Goal: Information Seeking & Learning: Learn about a topic

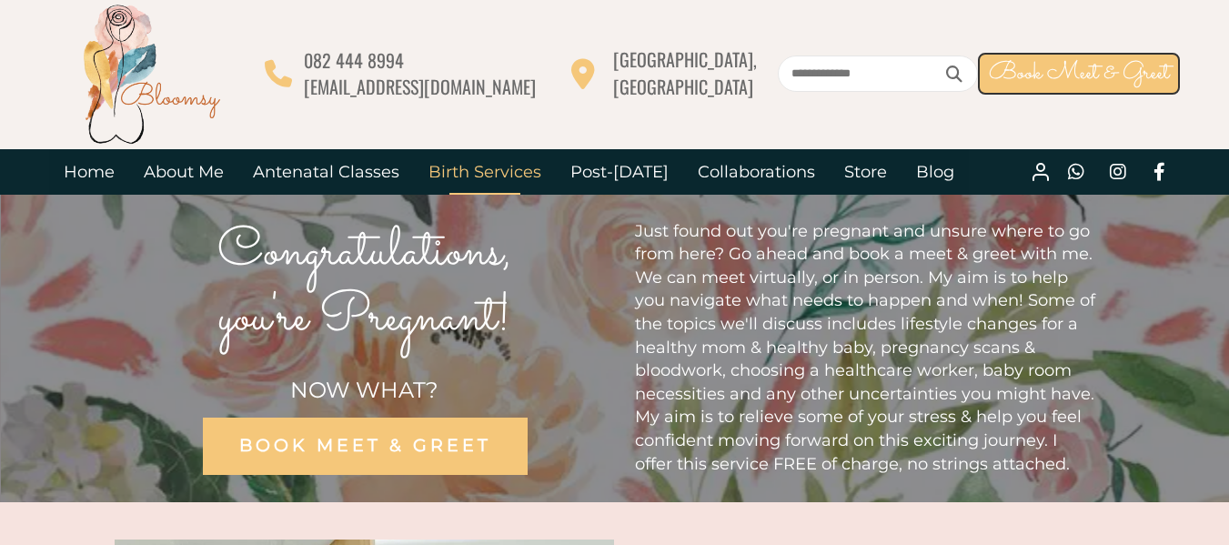
click at [504, 176] on link "Birth Services" at bounding box center [485, 171] width 142 height 45
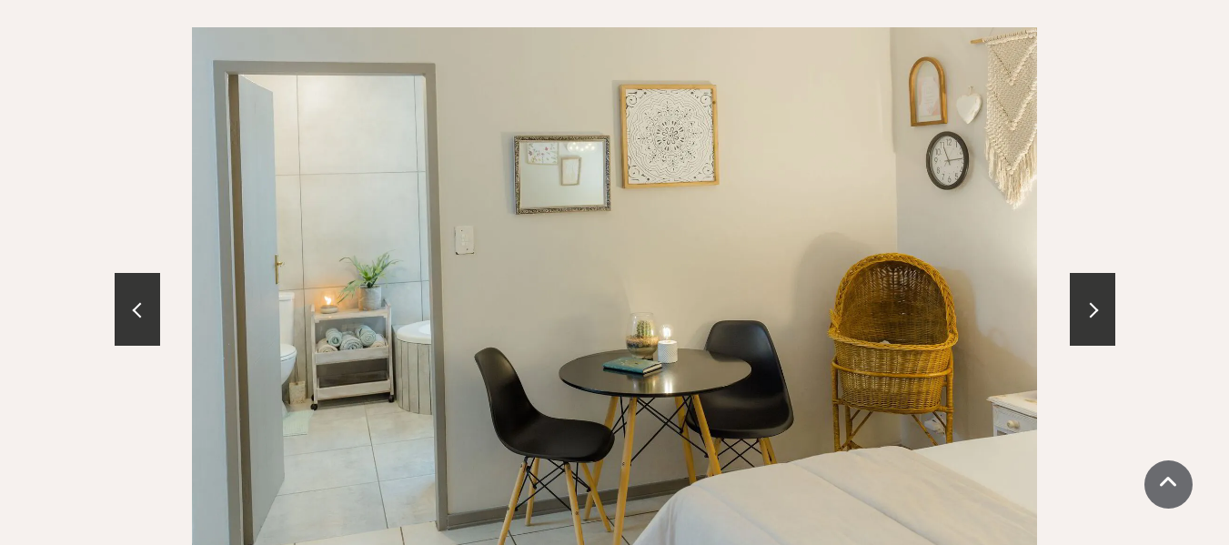
scroll to position [2092, 0]
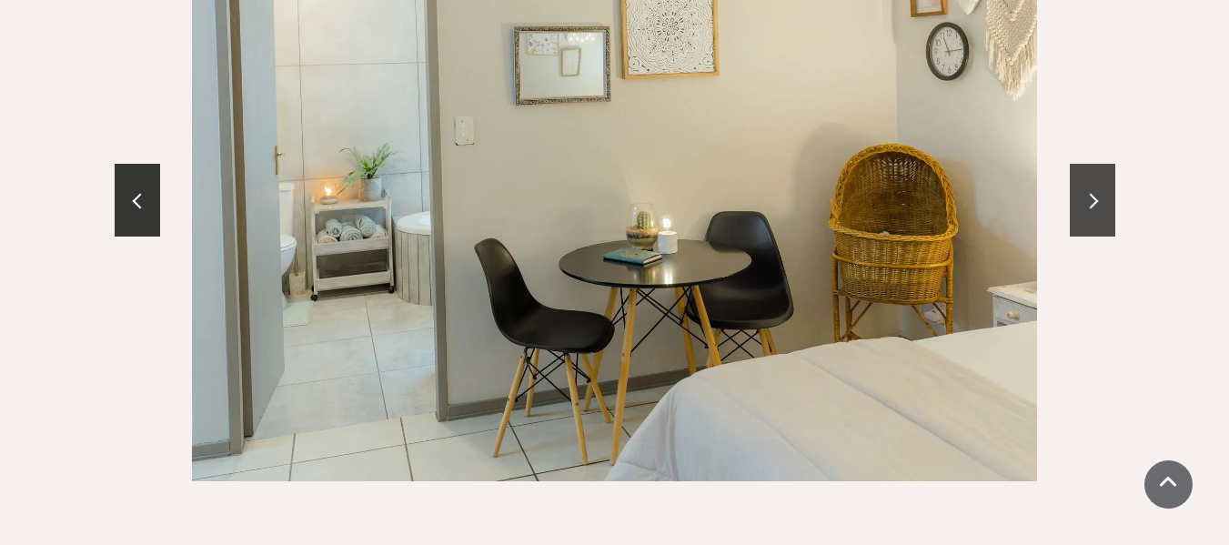
click at [1081, 180] on link at bounding box center [1091, 200] width 45 height 73
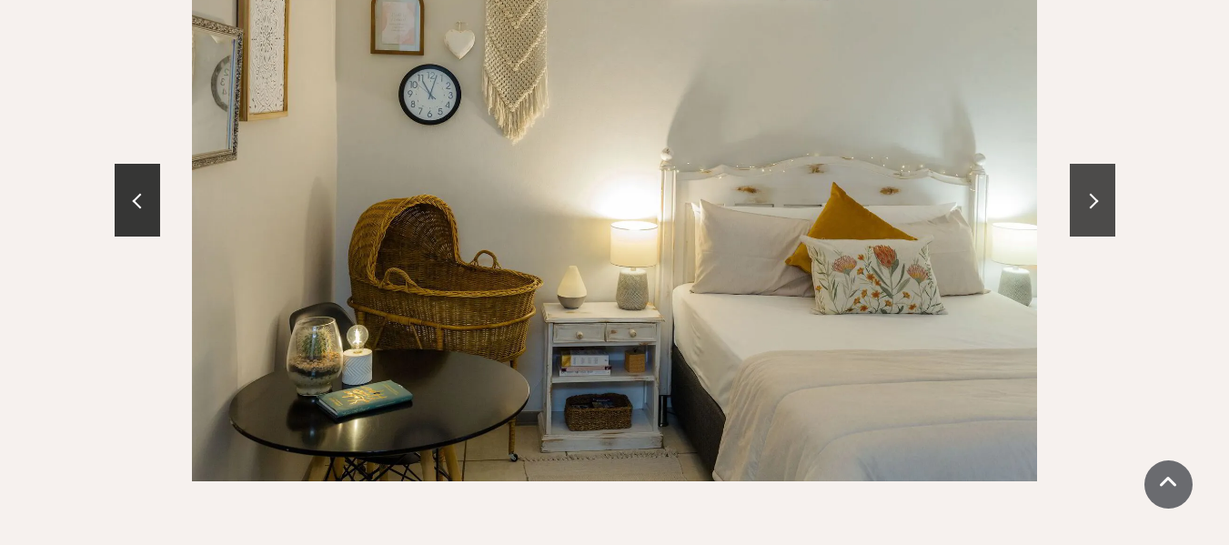
click at [1081, 181] on link at bounding box center [1091, 200] width 45 height 73
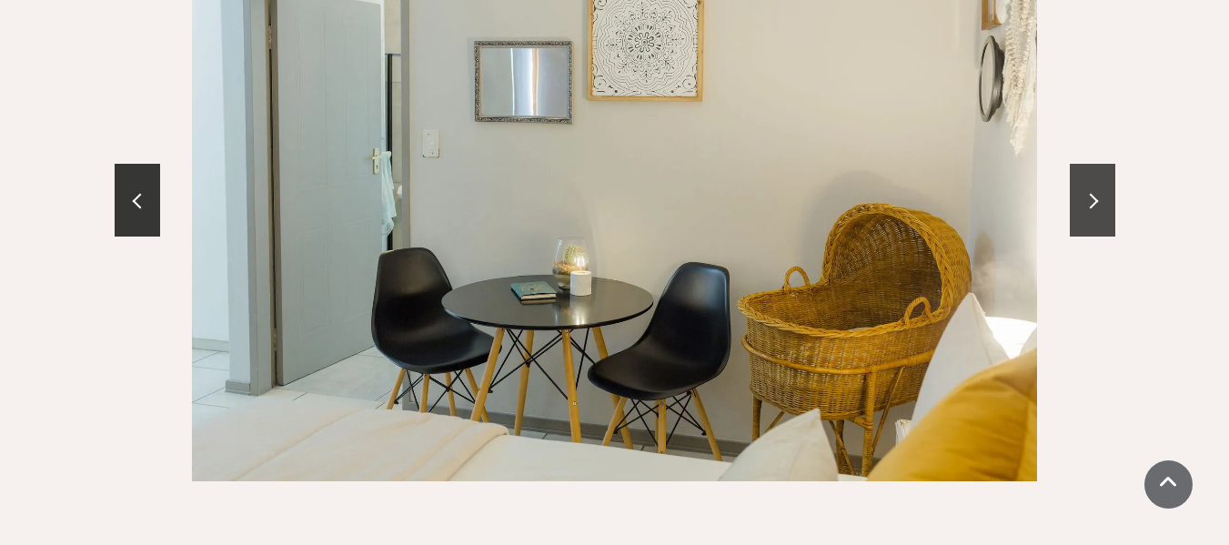
click at [1091, 176] on link at bounding box center [1091, 200] width 45 height 73
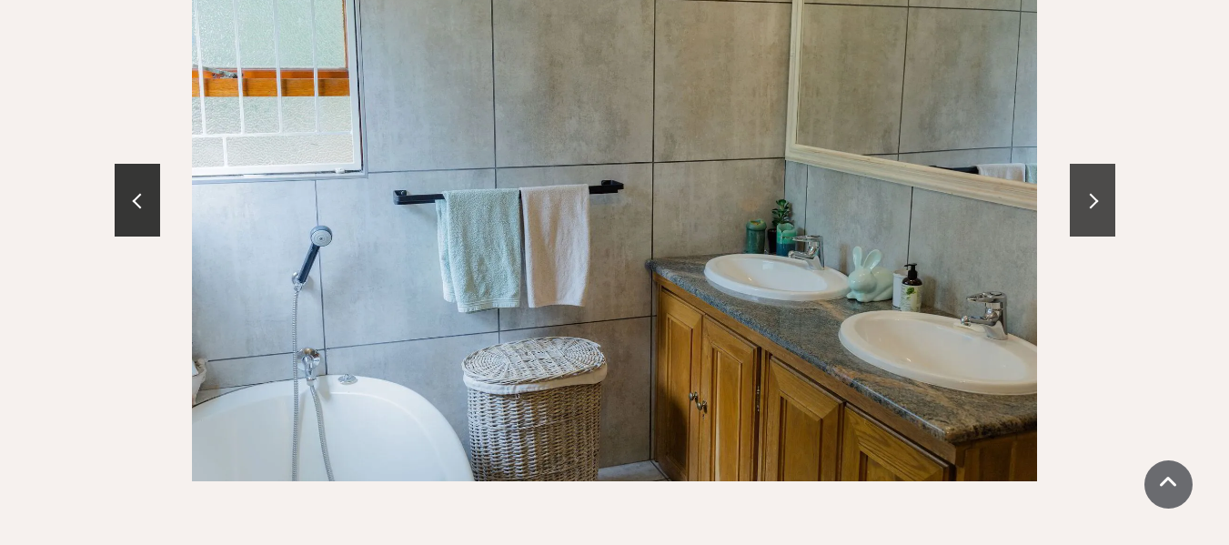
click at [1089, 174] on link at bounding box center [1091, 200] width 45 height 73
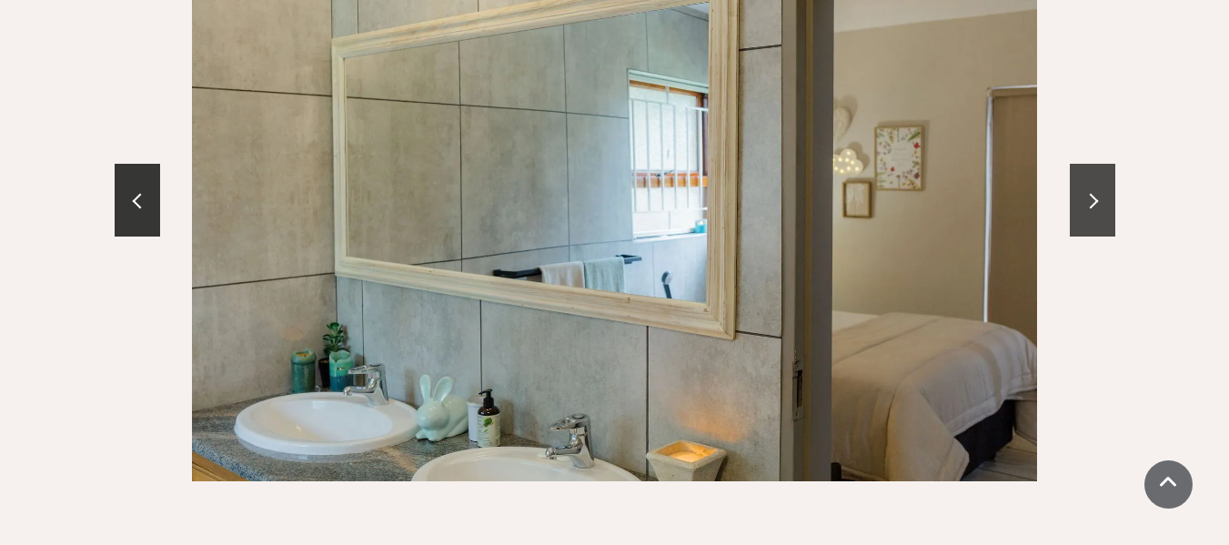
click at [1089, 174] on link at bounding box center [1091, 200] width 45 height 73
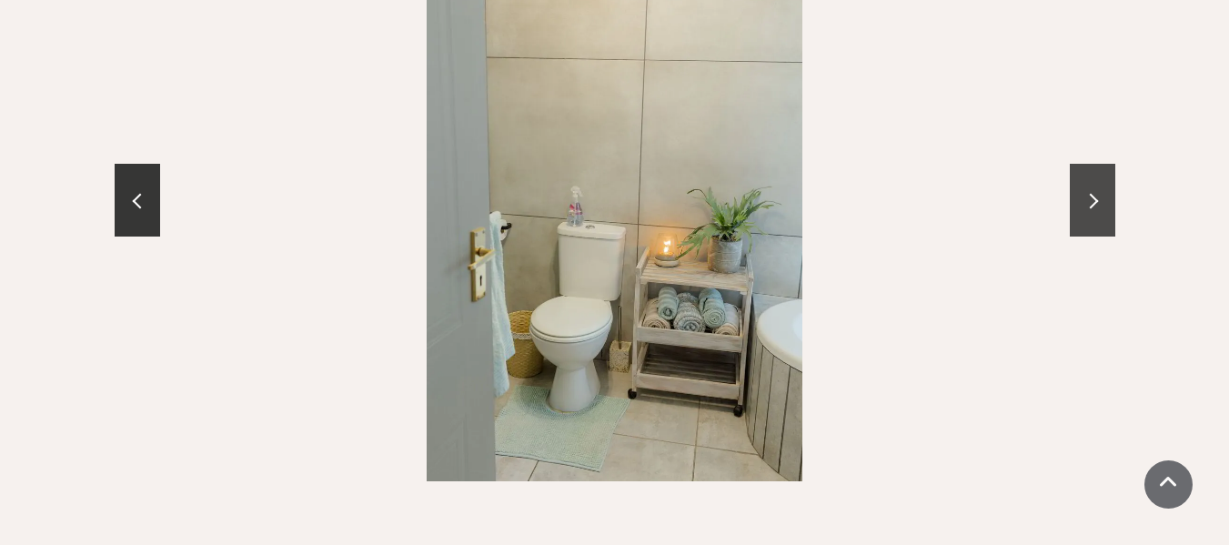
click at [1090, 193] on span at bounding box center [1089, 200] width 15 height 15
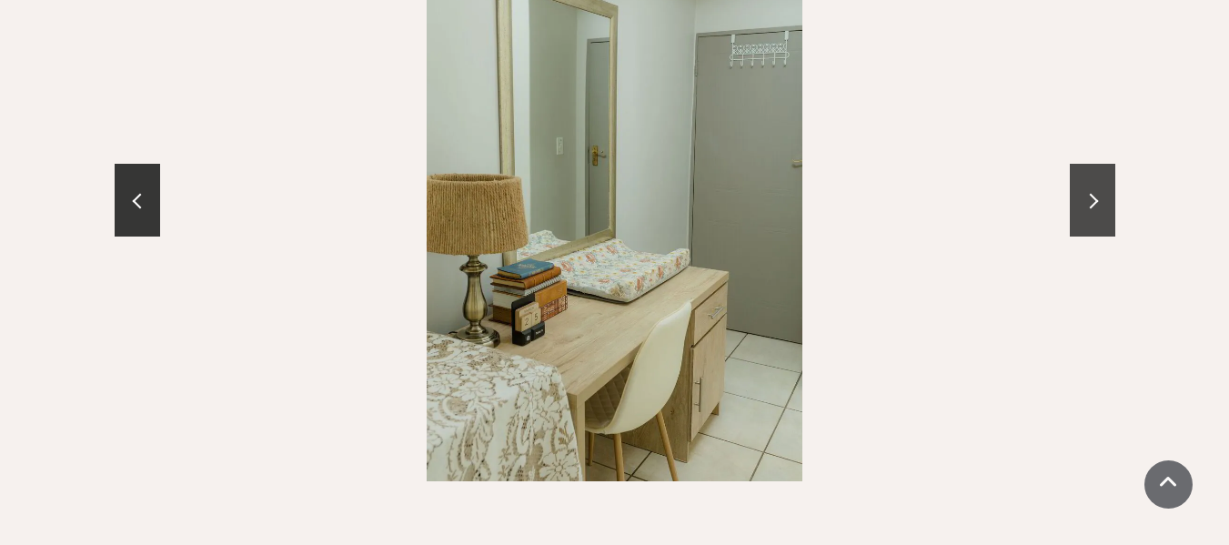
click at [1090, 193] on span at bounding box center [1089, 200] width 15 height 15
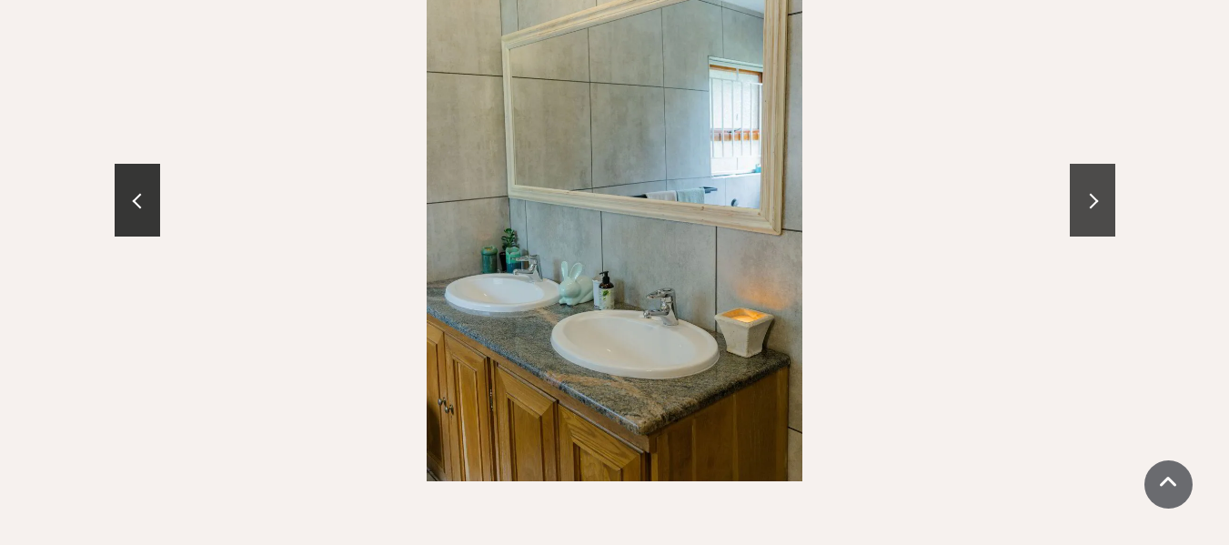
click at [1090, 193] on span at bounding box center [1089, 200] width 15 height 15
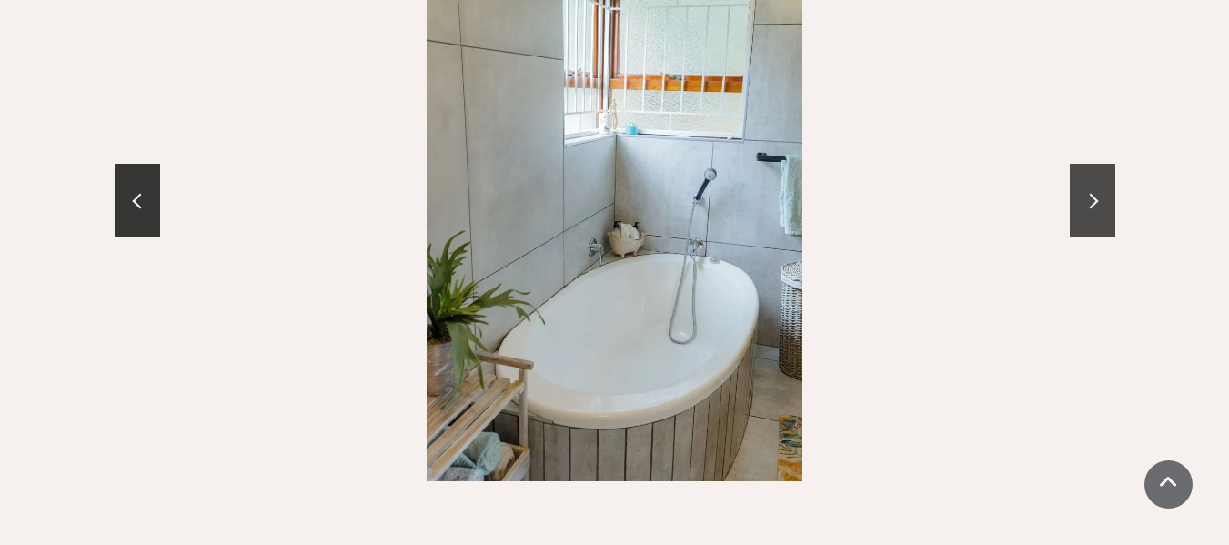
click at [1090, 193] on span at bounding box center [1089, 200] width 15 height 15
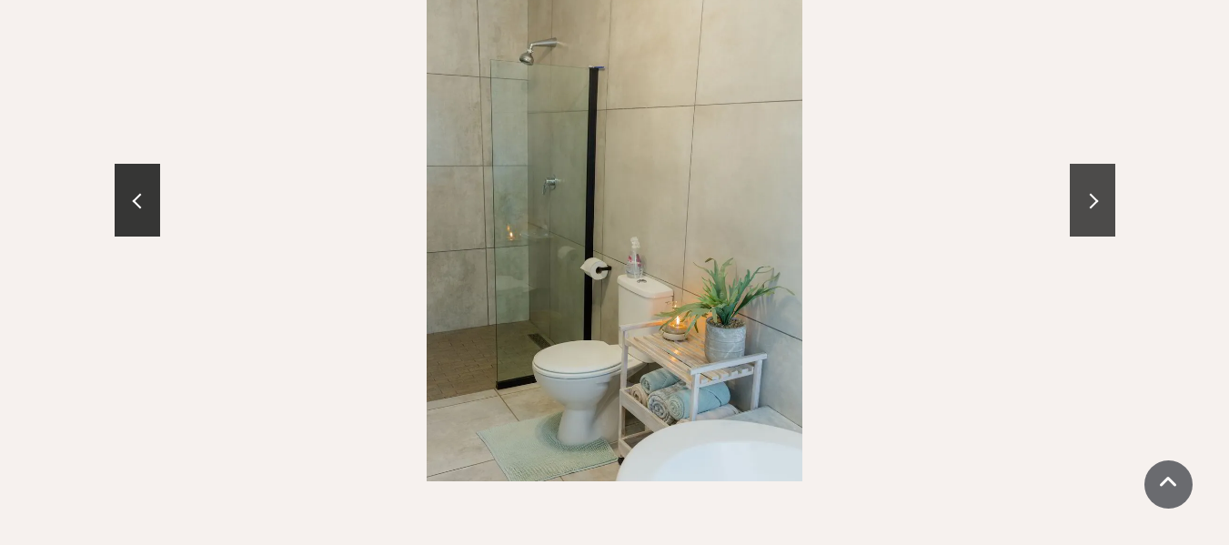
click at [1090, 193] on span at bounding box center [1089, 200] width 15 height 15
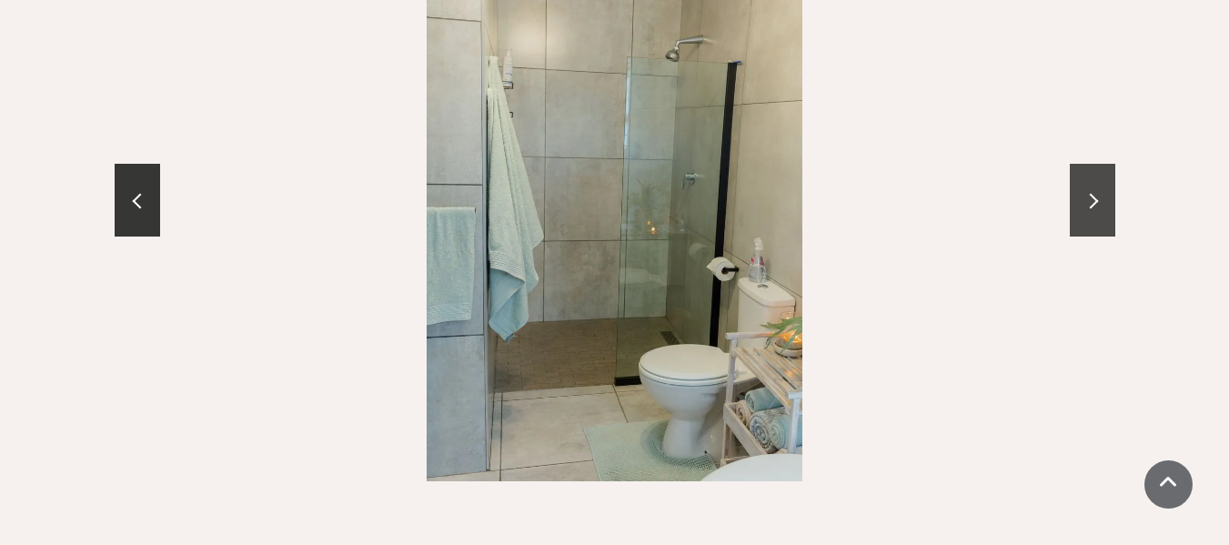
click at [1090, 193] on span at bounding box center [1089, 200] width 15 height 15
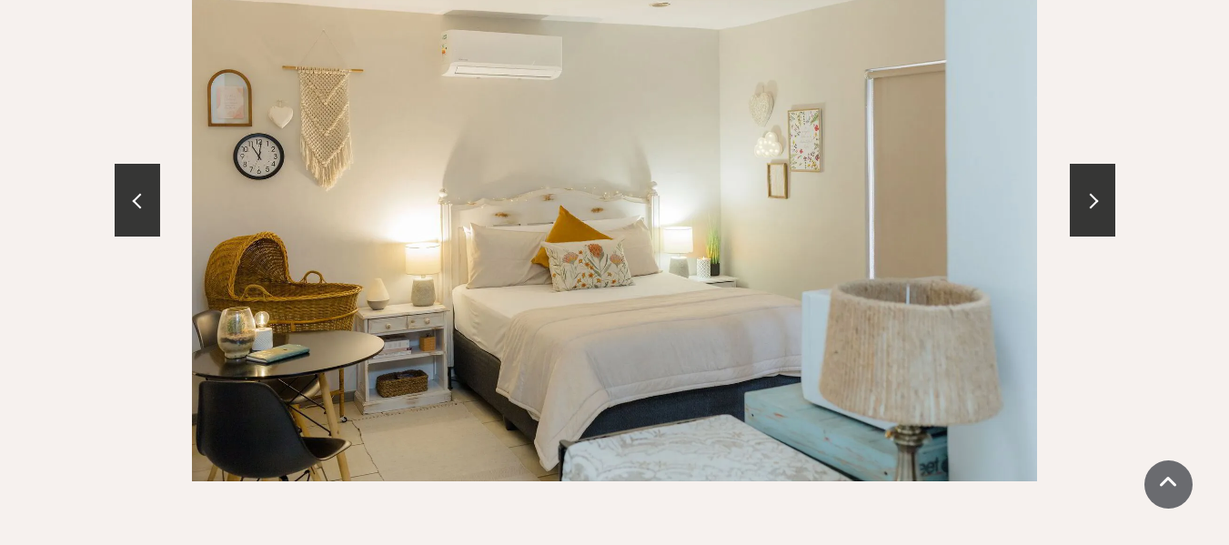
click at [1090, 301] on div at bounding box center [615, 199] width 1000 height 563
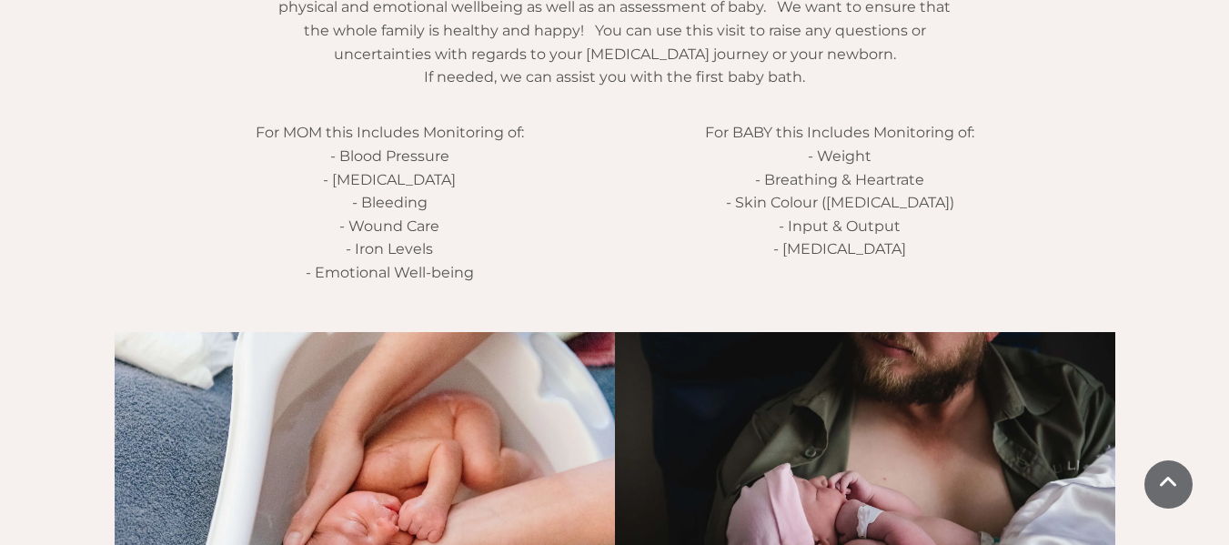
scroll to position [2910, 0]
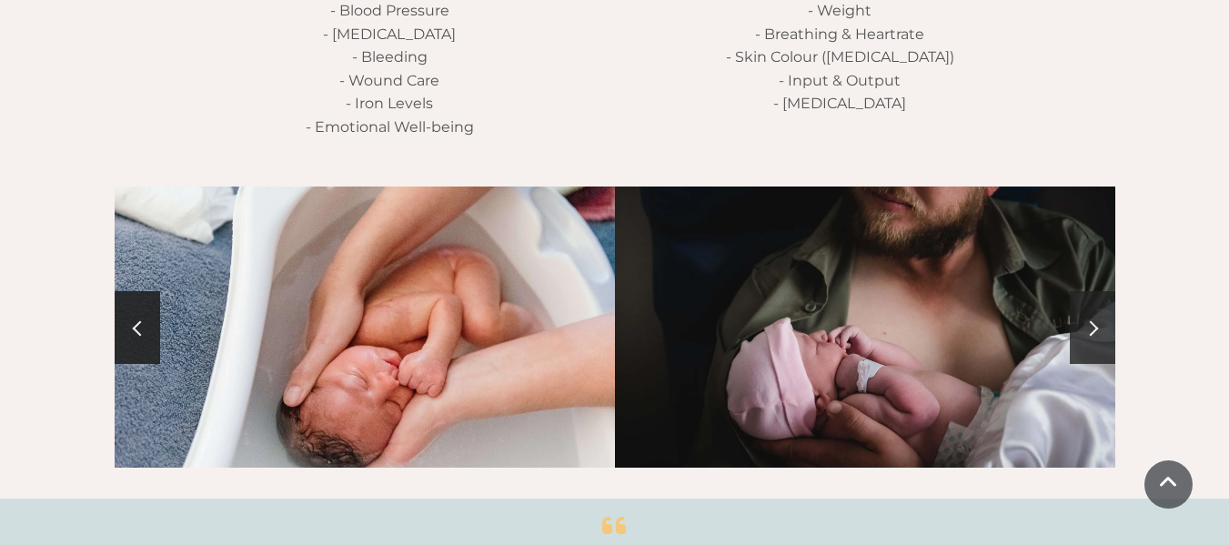
click at [1090, 320] on span at bounding box center [1089, 327] width 15 height 15
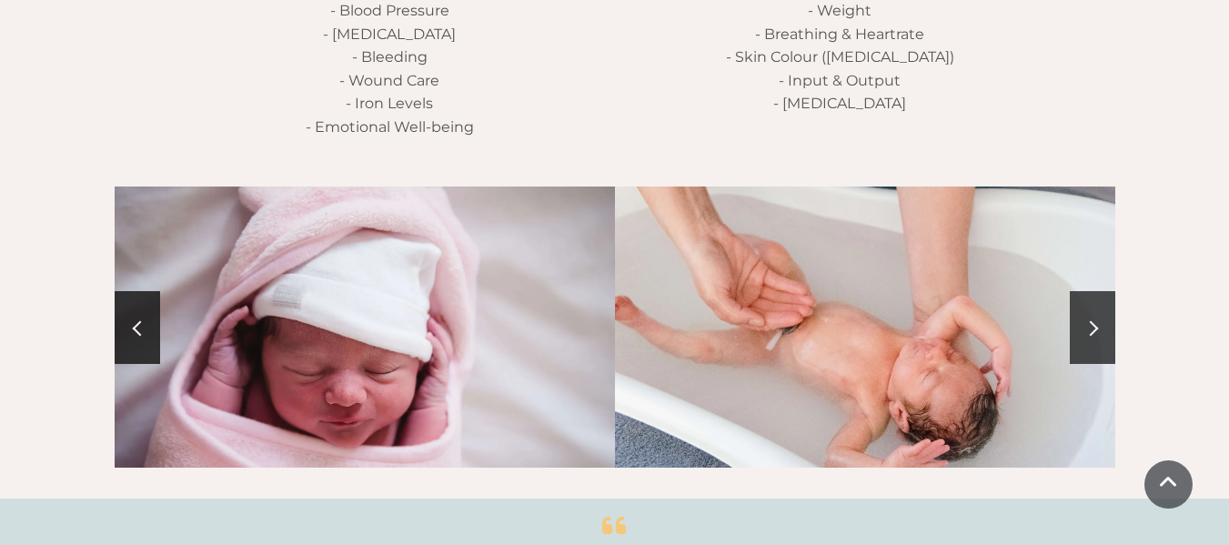
click at [1090, 320] on span at bounding box center [1089, 327] width 15 height 15
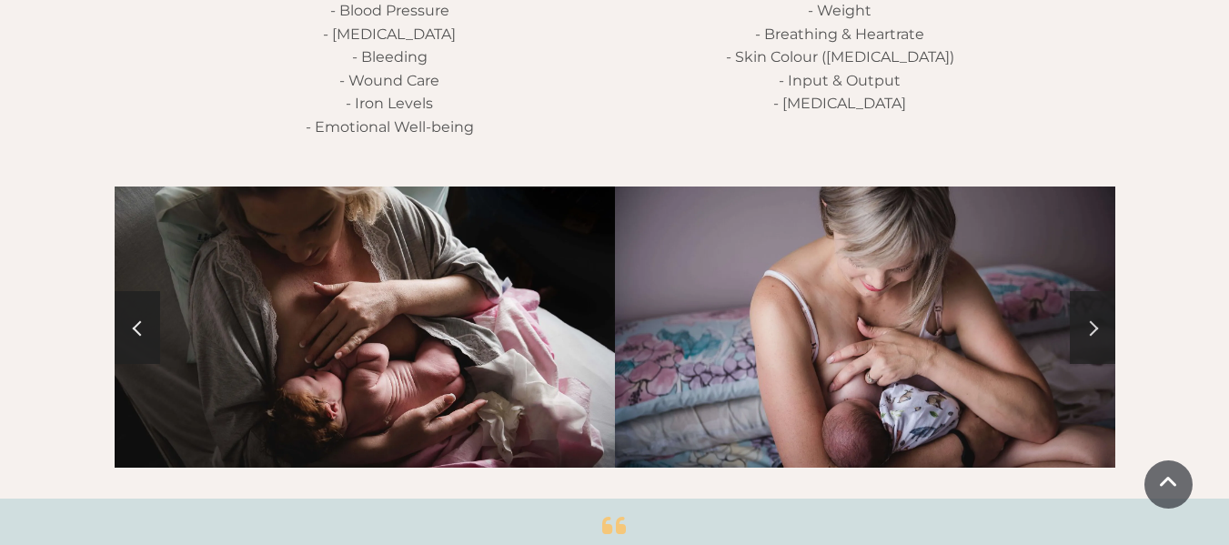
click at [1090, 320] on span at bounding box center [1089, 327] width 15 height 15
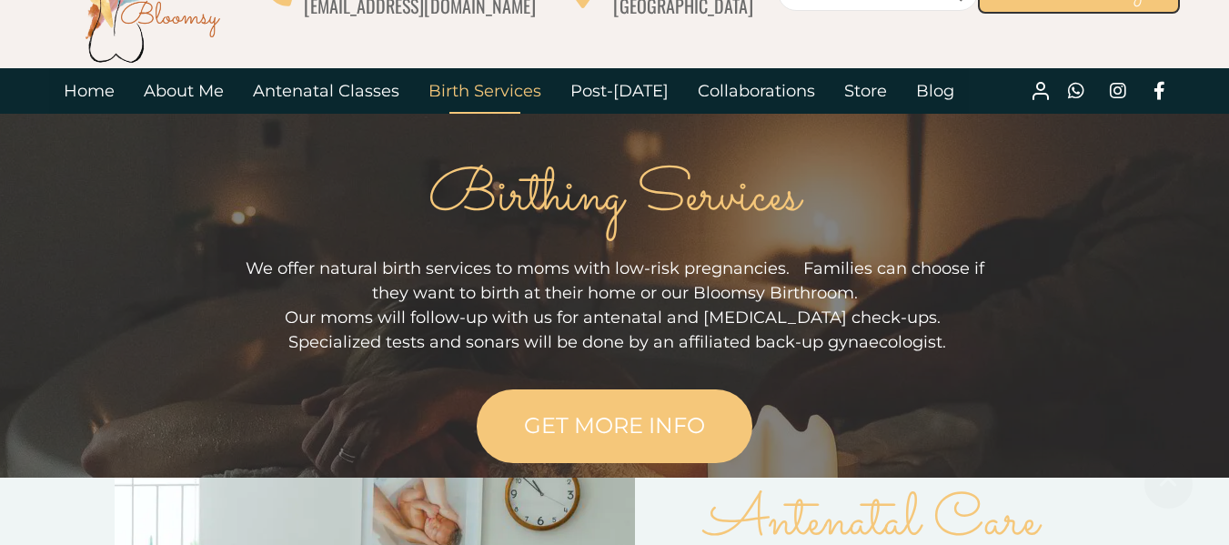
scroll to position [0, 0]
